Goal: Register for event/course

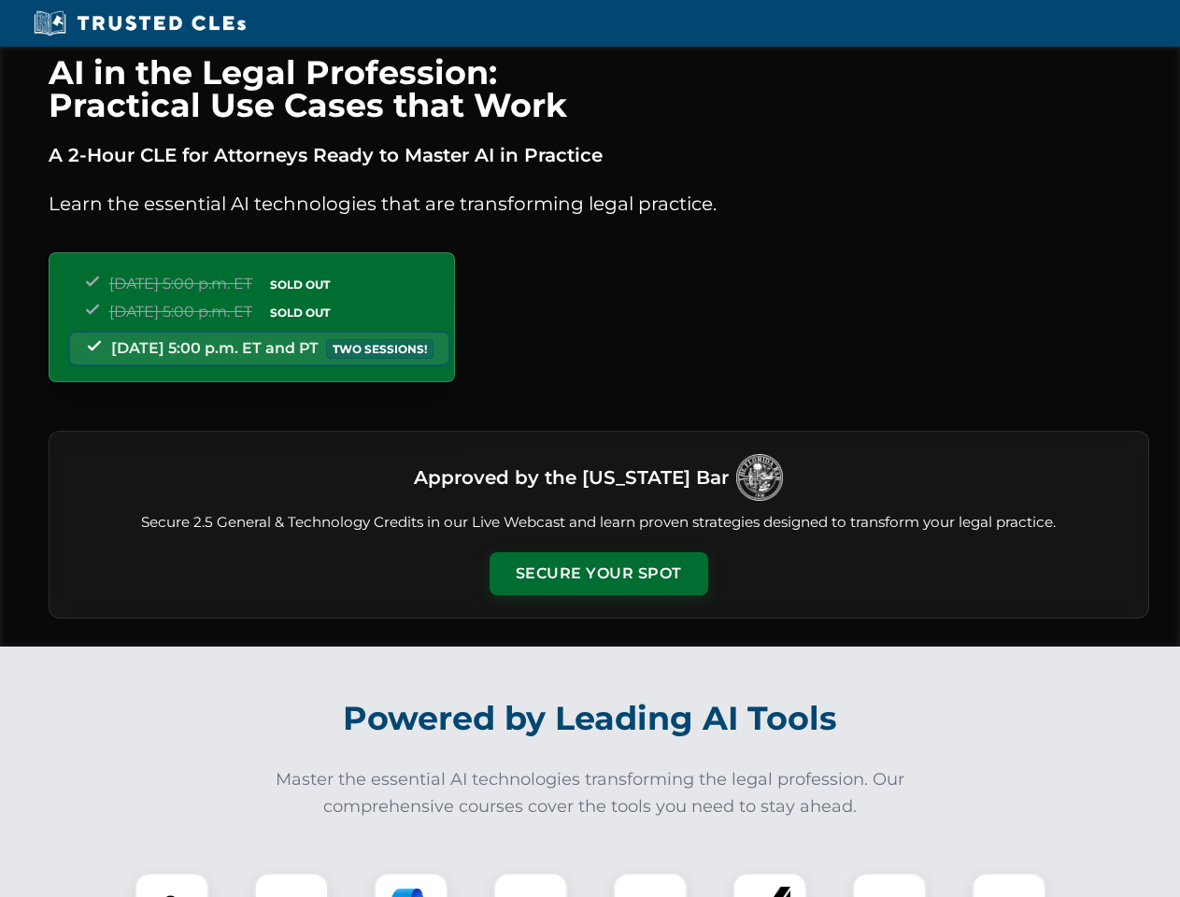
click at [598, 573] on button "Secure Your Spot" at bounding box center [598, 573] width 219 height 43
click at [172, 884] on img at bounding box center [172, 910] width 54 height 54
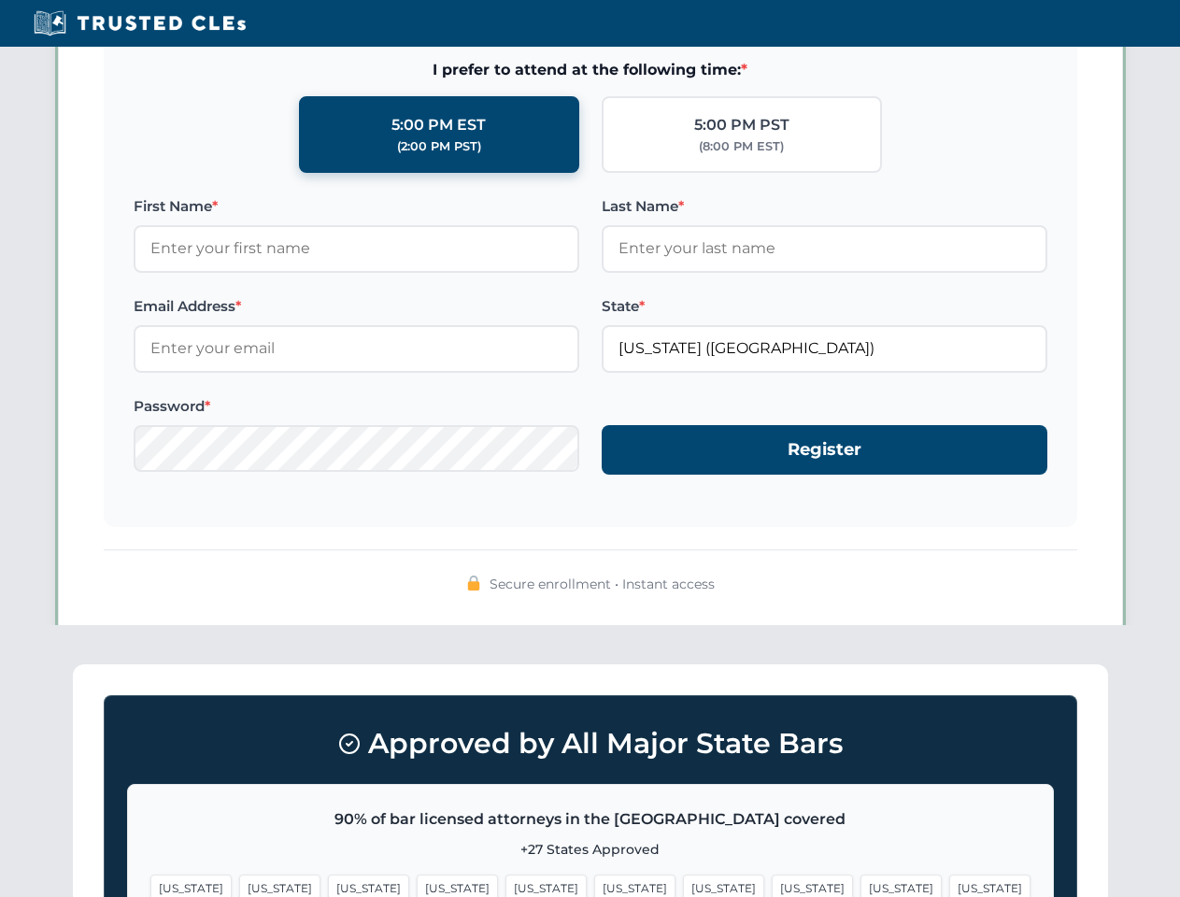
click at [683, 884] on span "[US_STATE]" at bounding box center [723, 887] width 81 height 27
click at [860, 884] on span "[US_STATE]" at bounding box center [900, 887] width 81 height 27
